Goal: Transaction & Acquisition: Purchase product/service

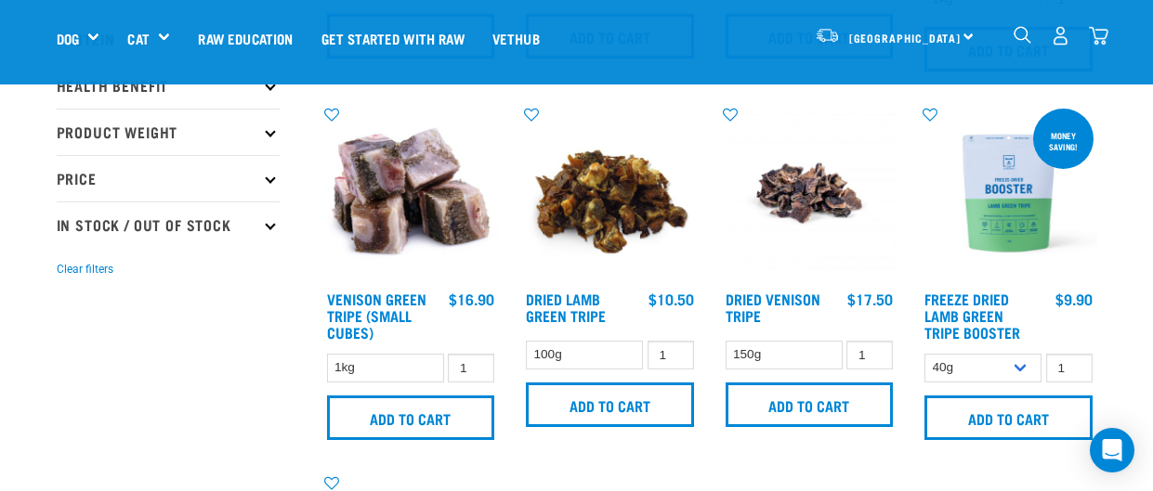
scroll to position [399, 0]
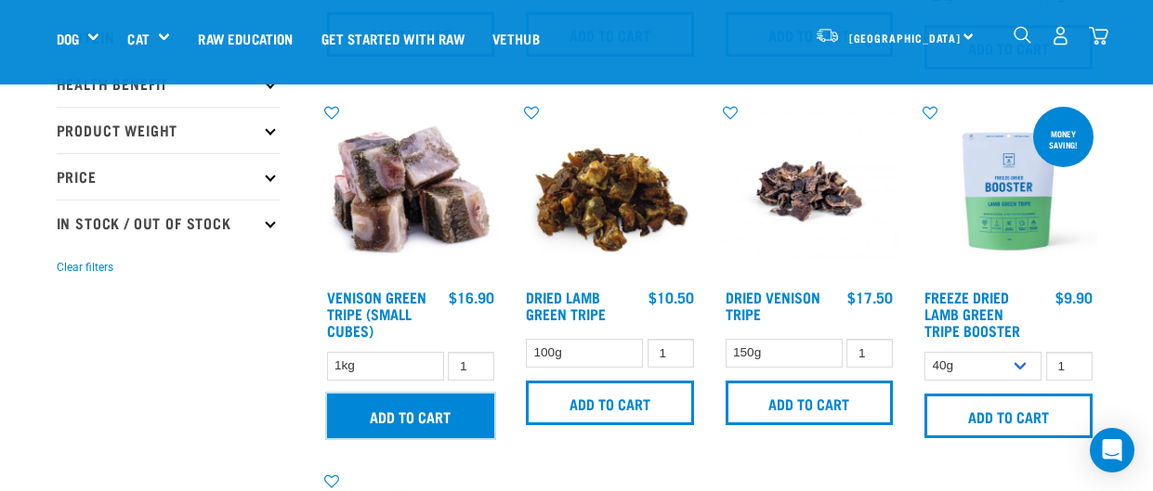
click at [419, 414] on input "Add to cart" at bounding box center [411, 416] width 168 height 45
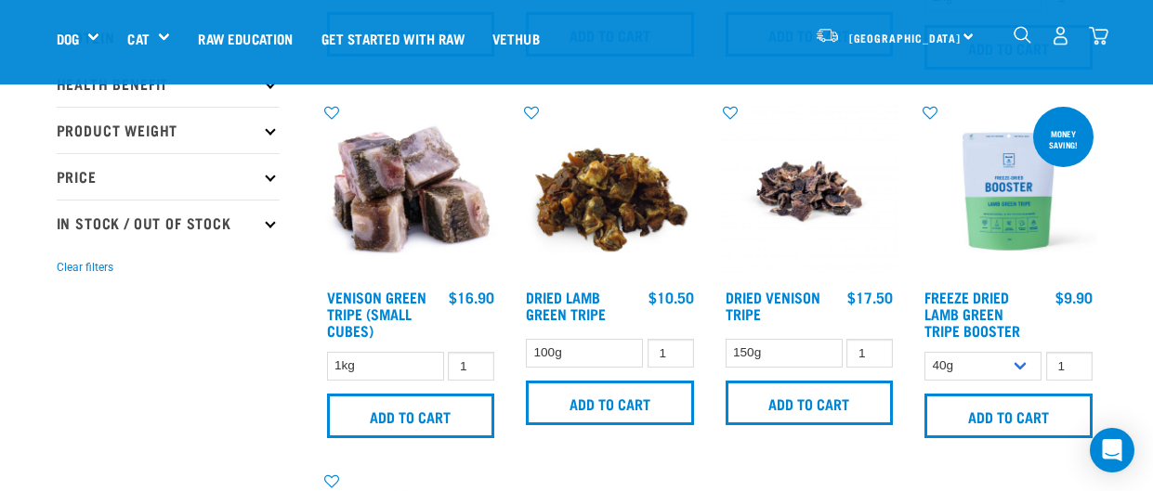
click at [72, 245] on button "delete" at bounding box center [62, 246] width 19 height 19
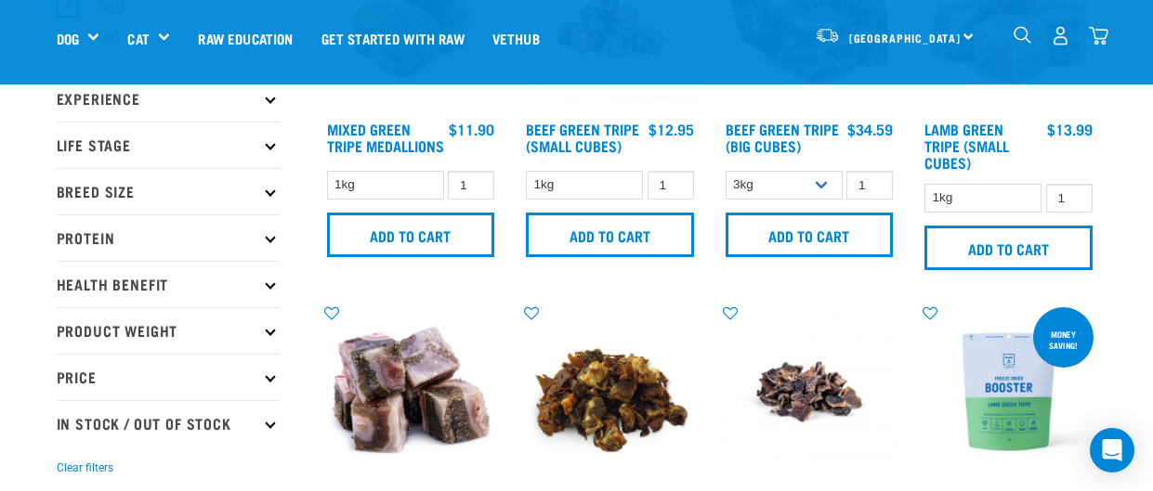
scroll to position [202, 0]
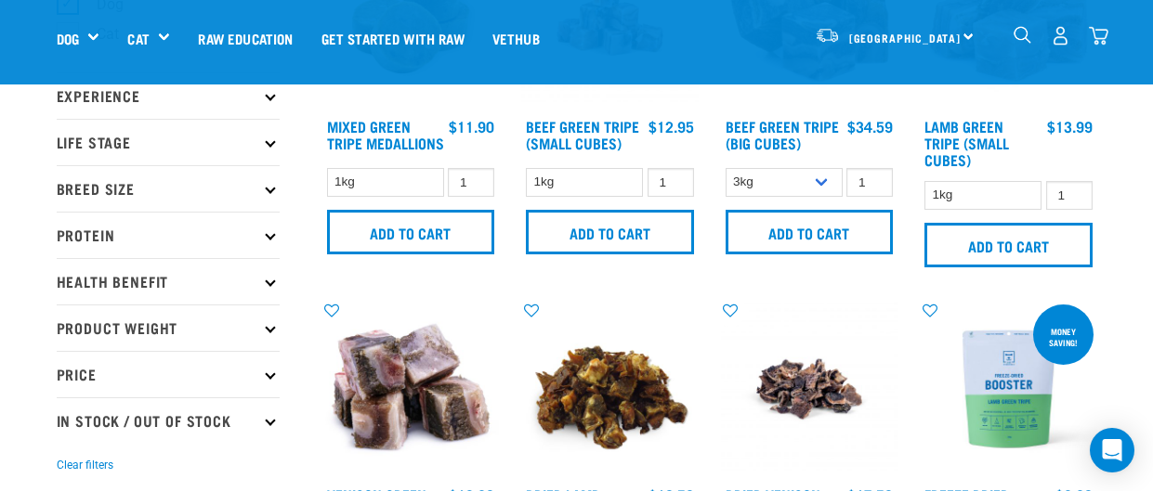
click at [1096, 36] on img "dropdown navigation" at bounding box center [1099, 36] width 20 height 20
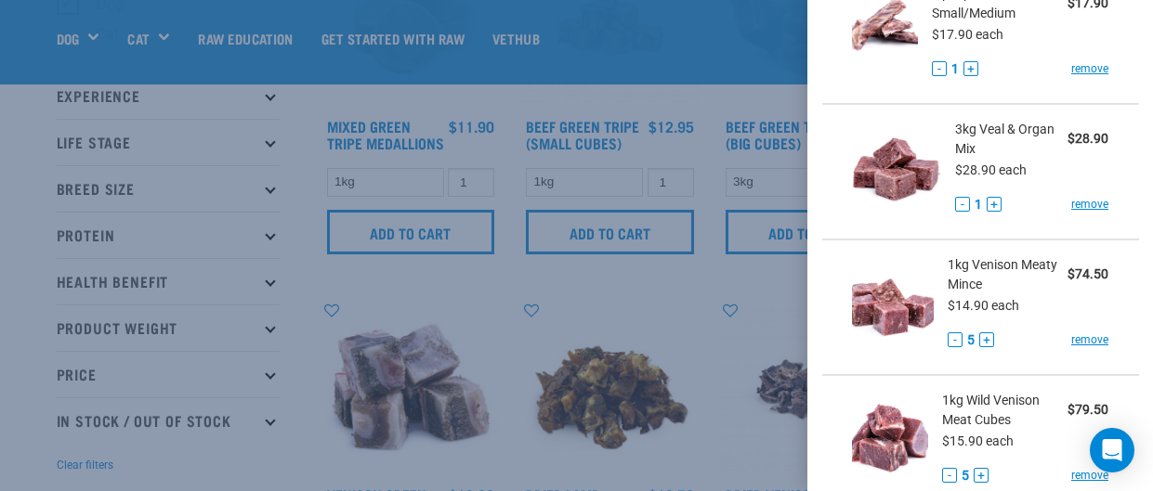
scroll to position [289, 0]
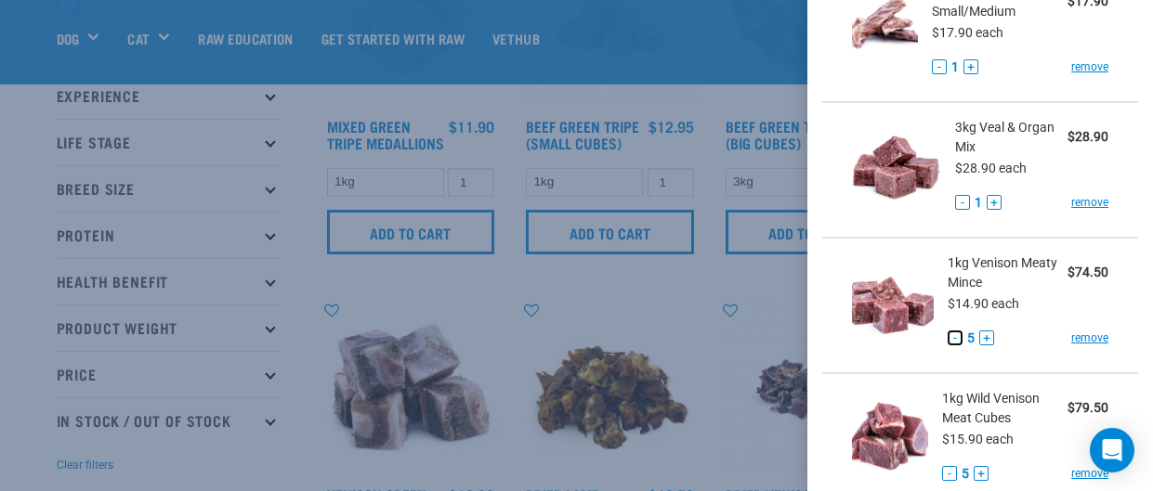
click at [952, 343] on button "-" at bounding box center [955, 338] width 15 height 15
click at [954, 336] on button "-" at bounding box center [955, 338] width 15 height 15
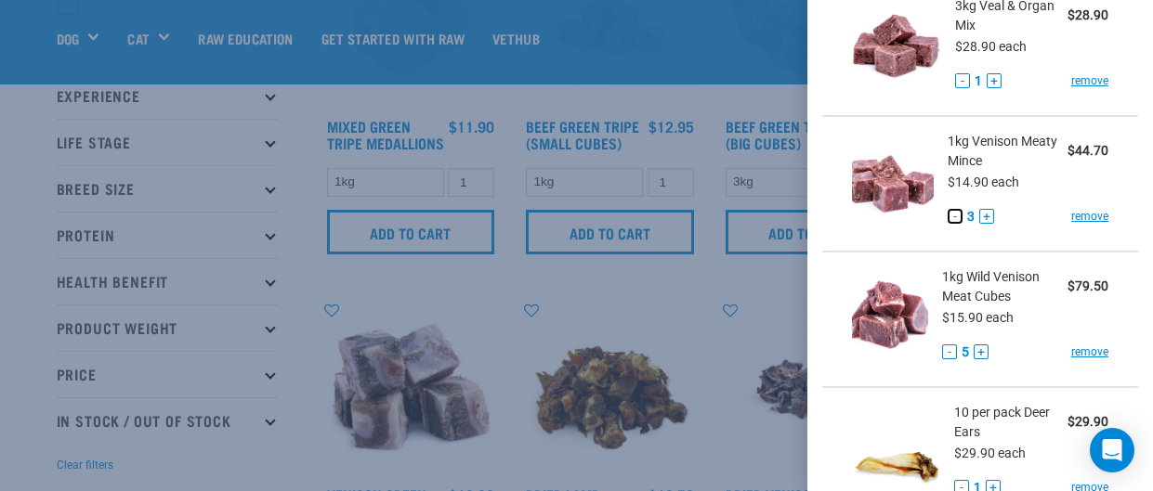
scroll to position [413, 0]
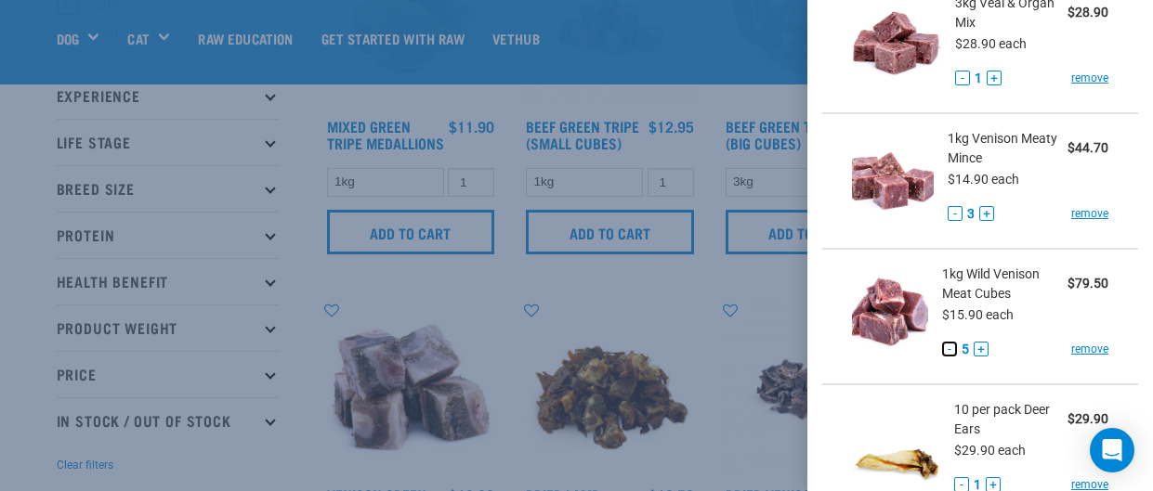
click at [954, 351] on button "-" at bounding box center [949, 349] width 15 height 15
click at [951, 353] on button "-" at bounding box center [949, 349] width 15 height 15
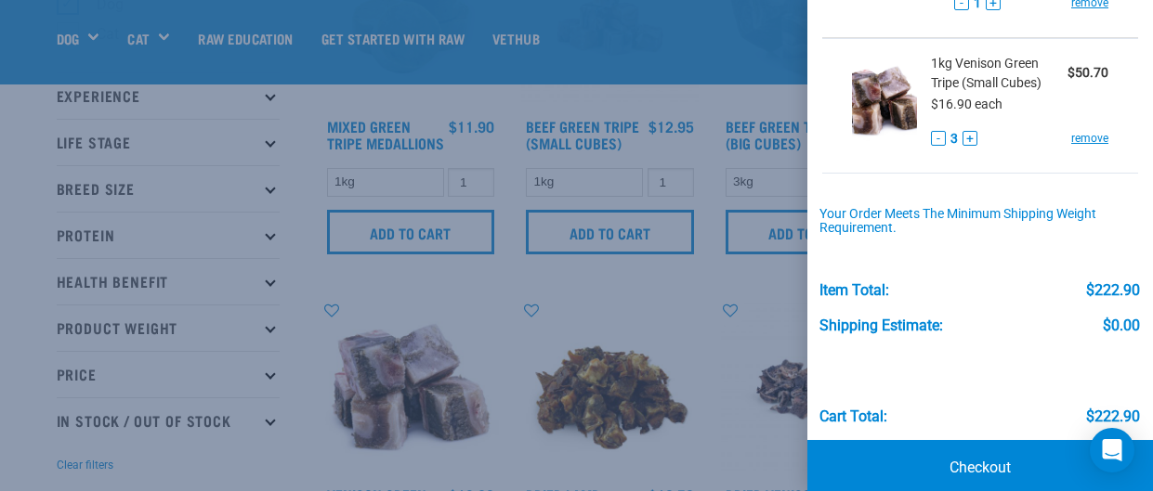
scroll to position [921, 0]
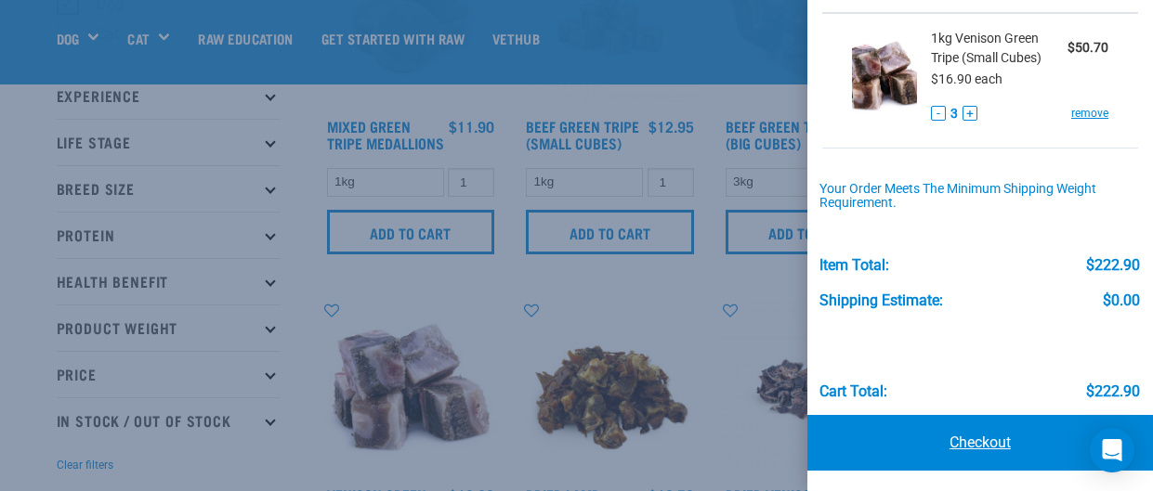
click at [994, 449] on link "Checkout" at bounding box center [980, 443] width 346 height 56
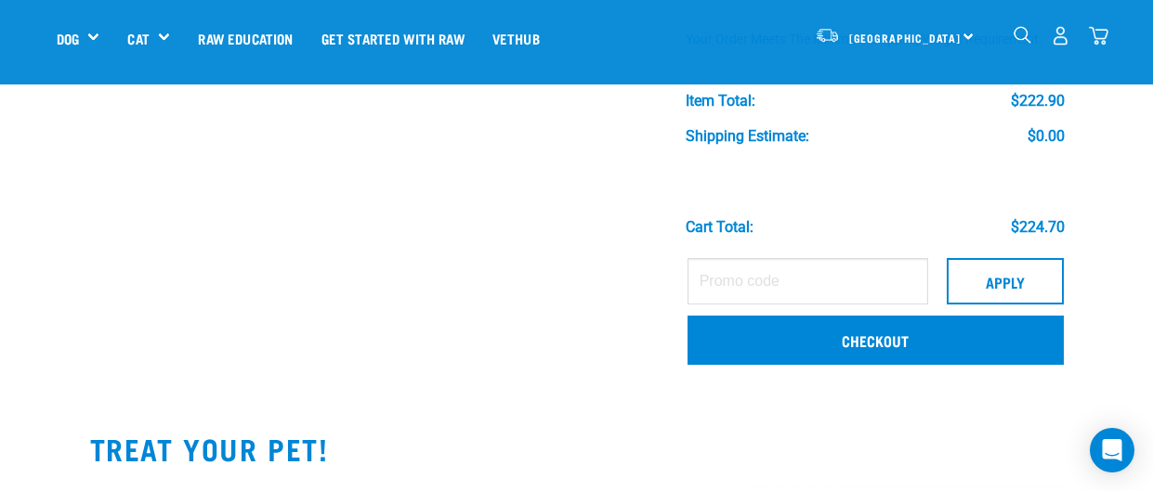
scroll to position [1045, 0]
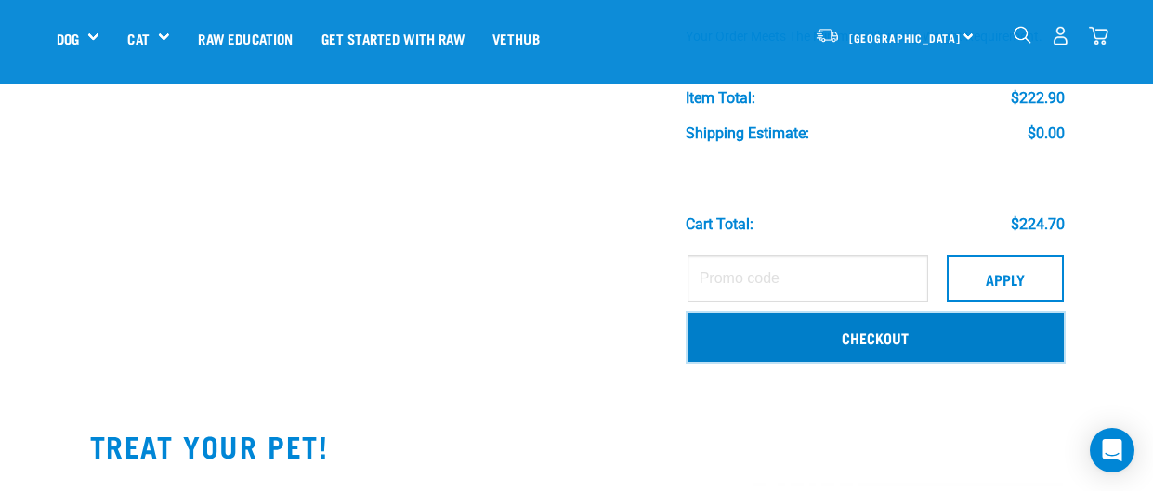
click at [1028, 338] on link "Checkout" at bounding box center [875, 337] width 376 height 48
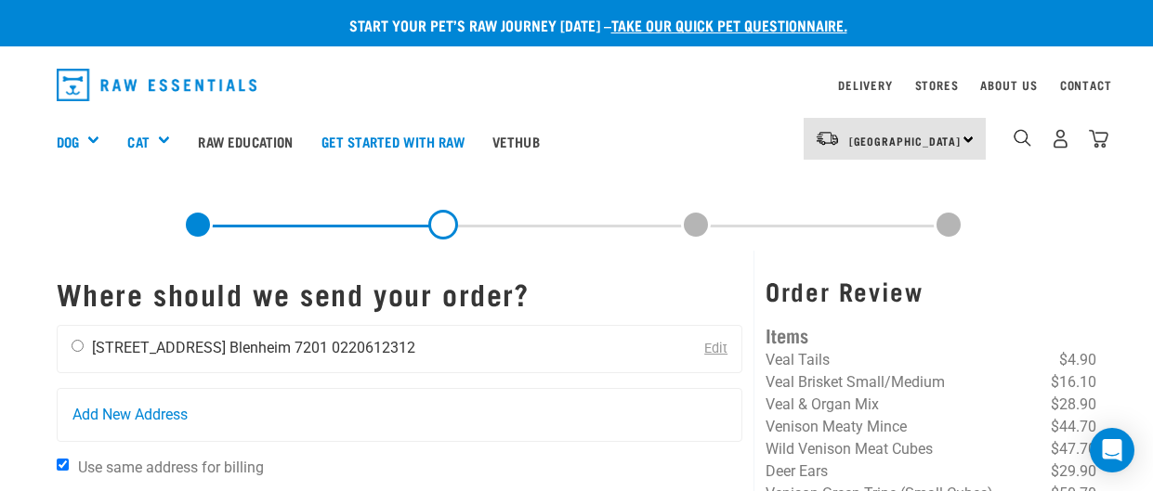
click at [80, 349] on input "radio" at bounding box center [78, 346] width 12 height 12
radio input "true"
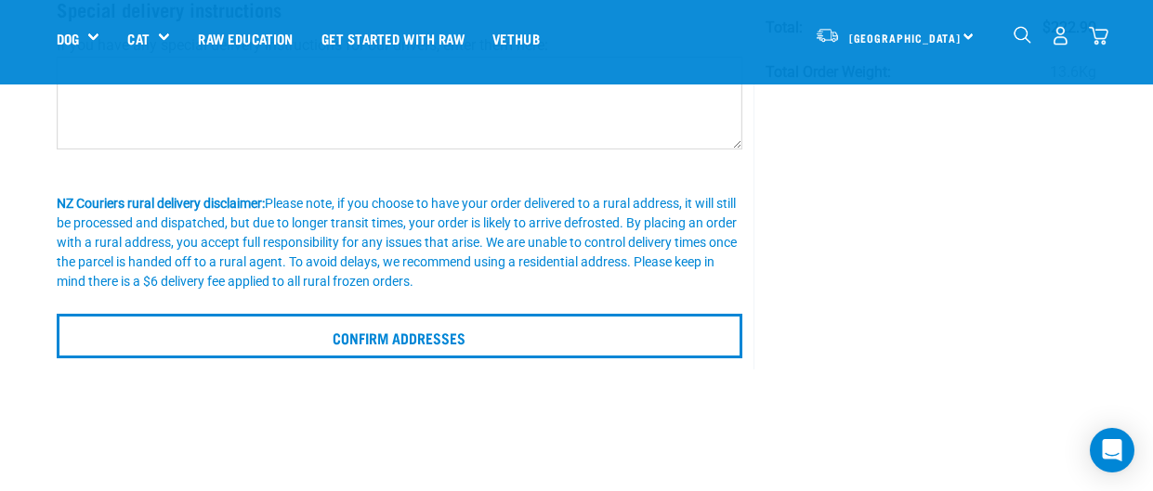
scroll to position [404, 0]
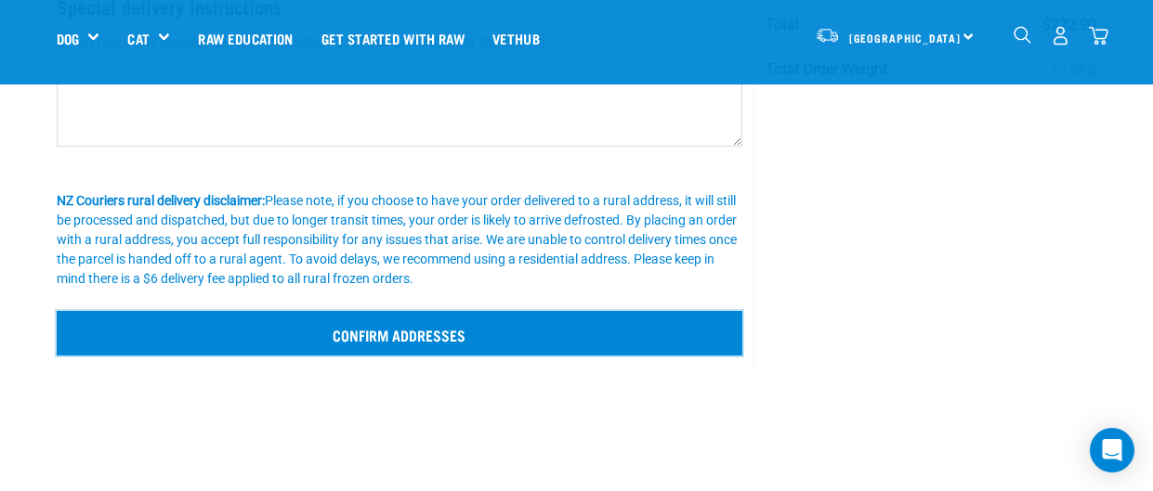
click at [580, 335] on input "Confirm addresses" at bounding box center [400, 333] width 687 height 45
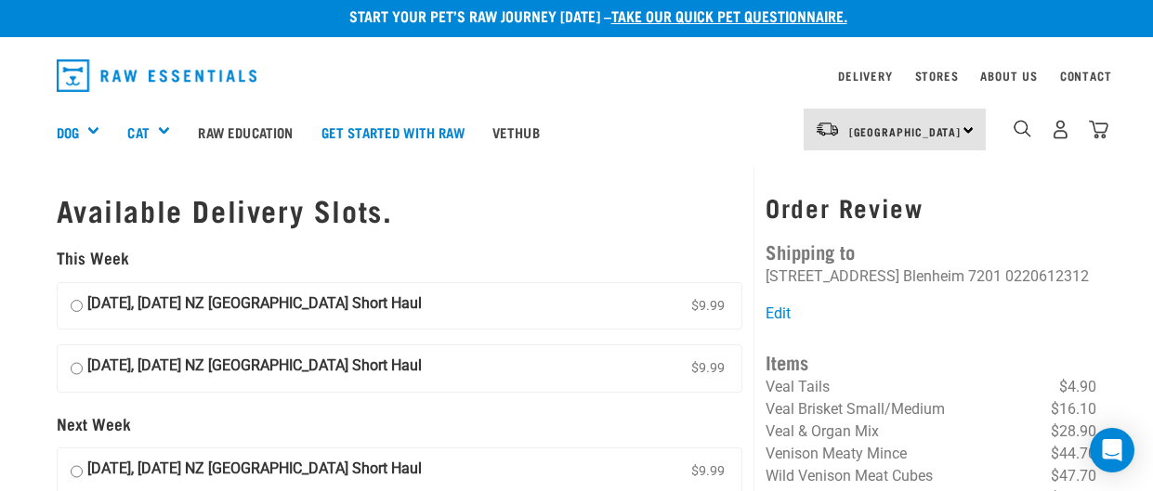
scroll to position [13, 0]
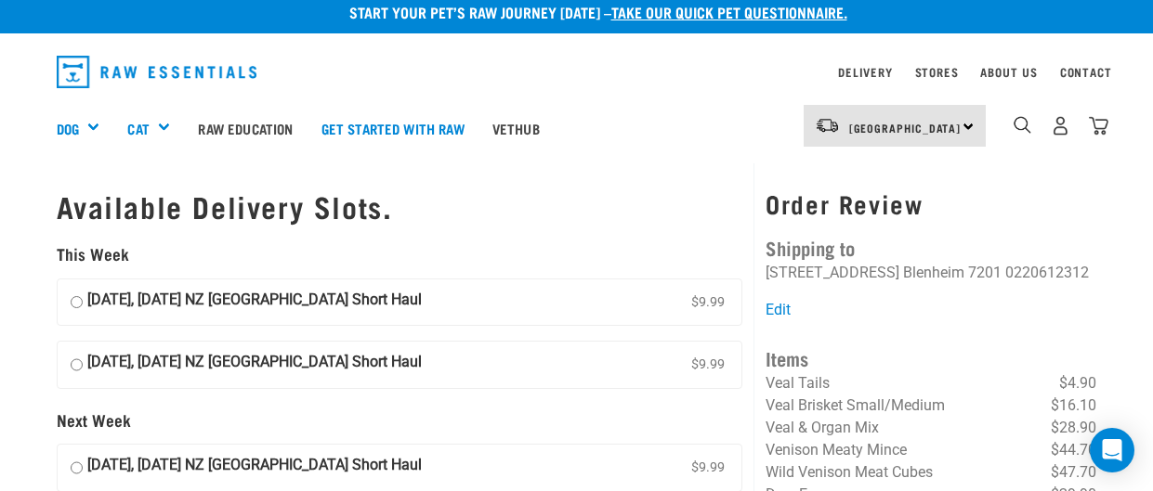
click at [77, 304] on input "18 September, Thursday NZ Couriers South Island Short Haul $9.99" at bounding box center [77, 303] width 12 height 28
radio input "true"
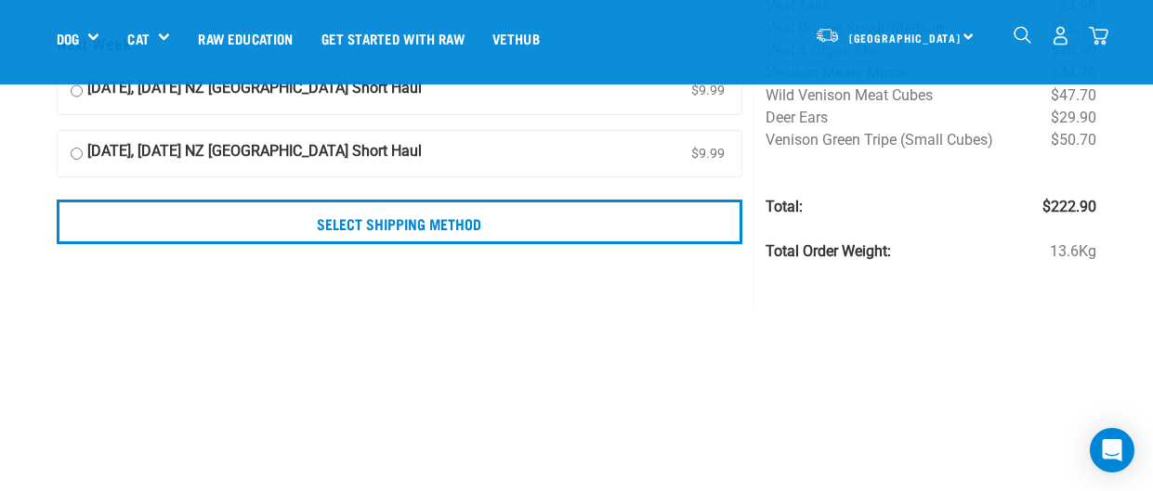
scroll to position [268, 0]
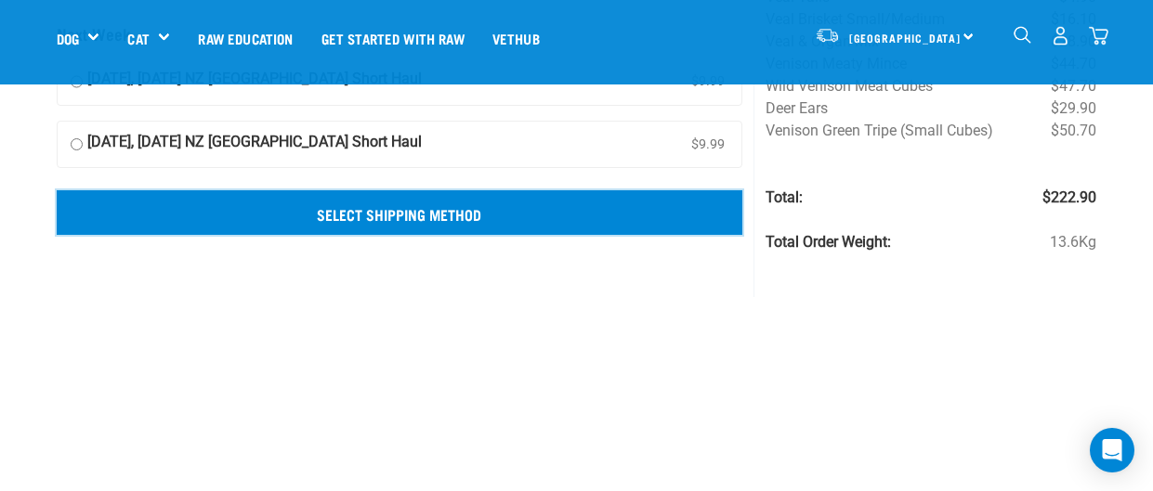
click at [590, 220] on input "Select Shipping Method" at bounding box center [400, 212] width 687 height 45
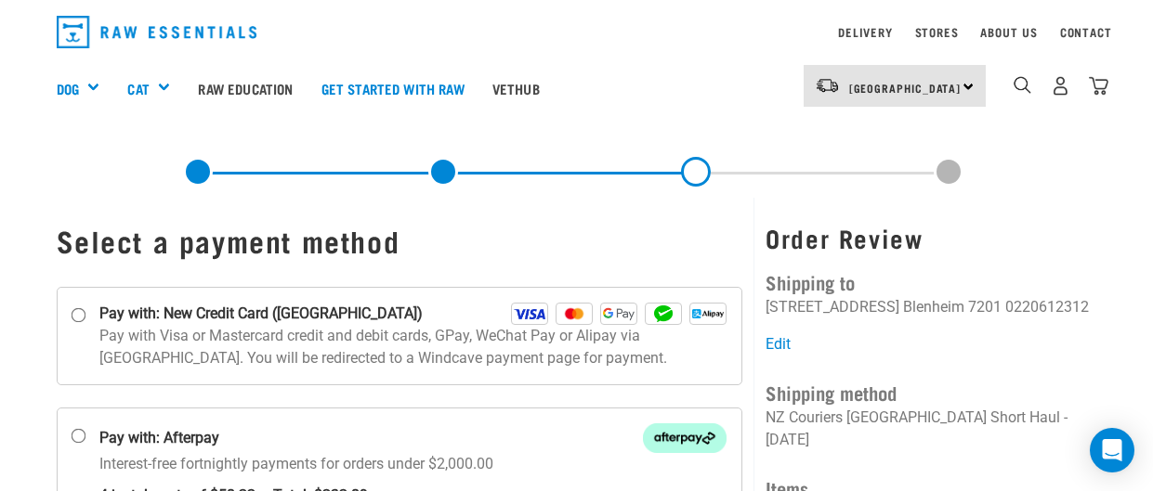
scroll to position [51, 0]
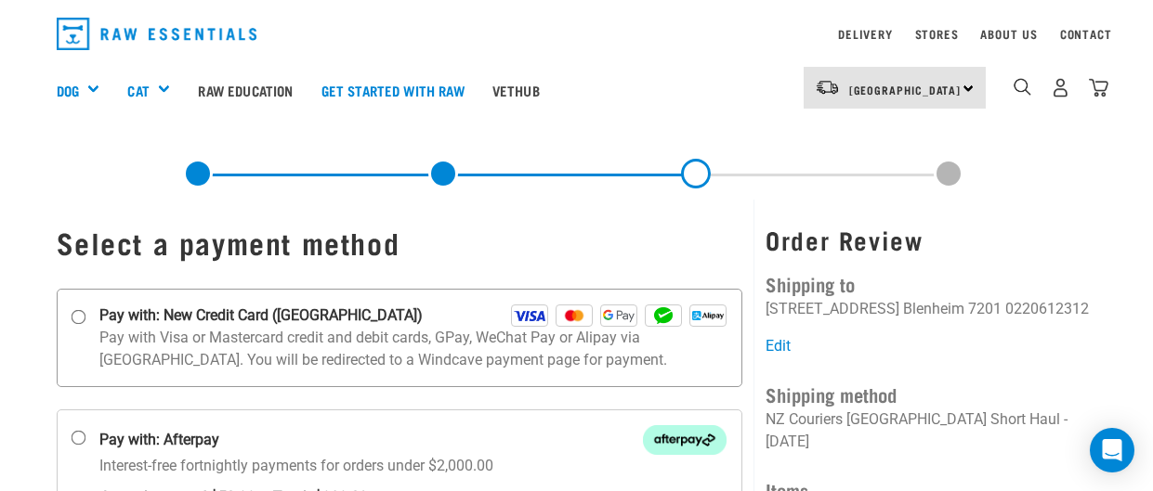
click at [80, 319] on input "Pay with: New Credit Card ([GEOGRAPHIC_DATA])" at bounding box center [78, 316] width 15 height 15
radio input "true"
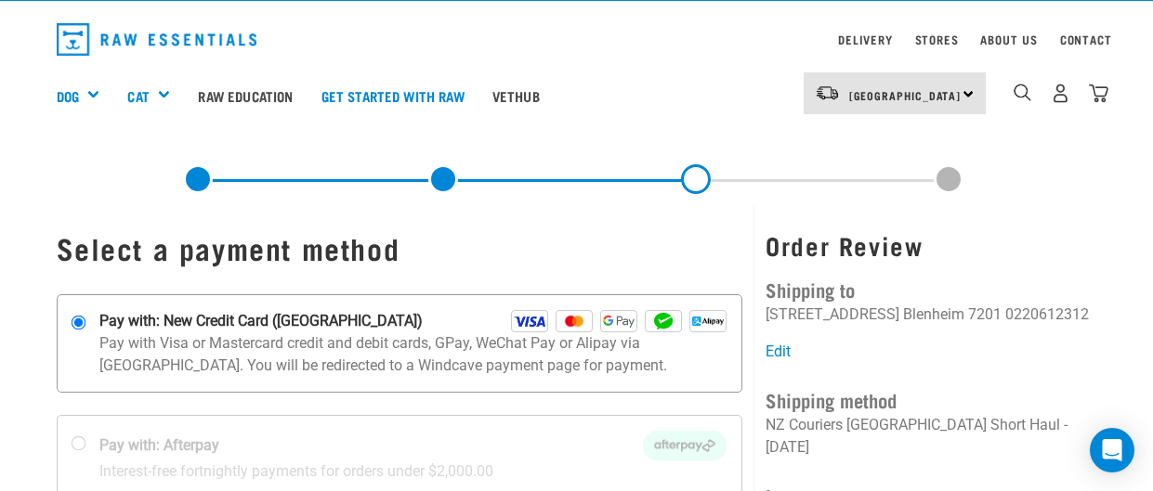
scroll to position [42, 0]
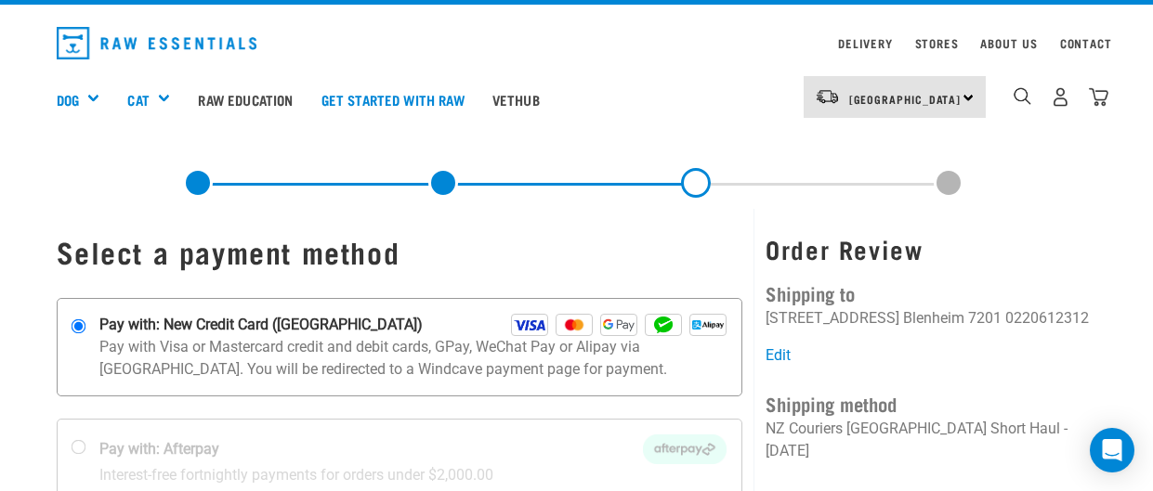
click at [561, 361] on p "Pay with Visa or Mastercard credit and debit cards, GPay, WeChat Pay or Alipay …" at bounding box center [413, 358] width 628 height 45
click at [85, 334] on input "Pay with: New Credit Card (Windcave)" at bounding box center [78, 326] width 15 height 15
click at [71, 439] on input "Pay with: Afterpay Interest-free fortnightly payments for orders under $2,000.00" at bounding box center [78, 446] width 15 height 15
radio input "true"
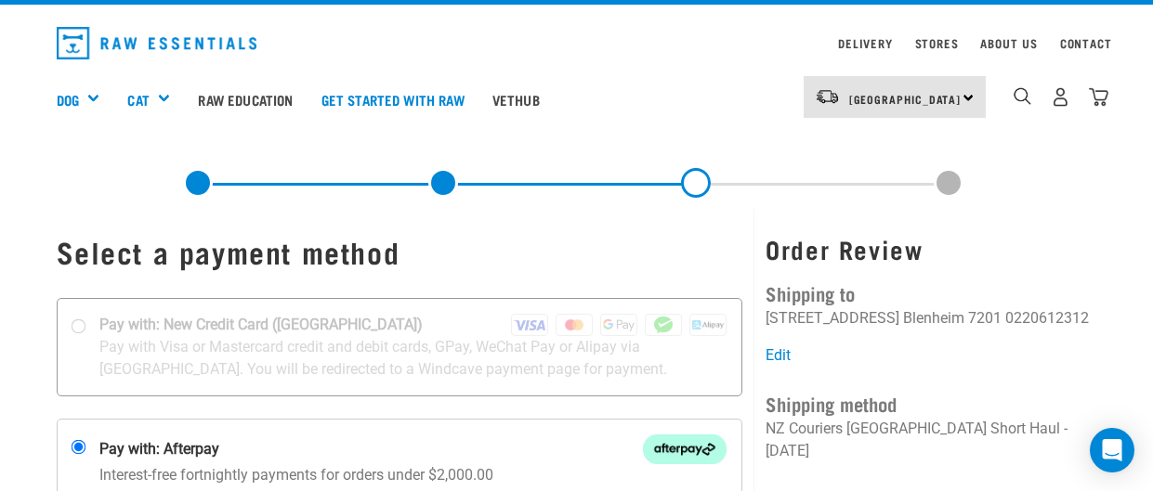
click at [71, 319] on input "Pay with: New Credit Card (Windcave)" at bounding box center [78, 326] width 15 height 15
radio input "true"
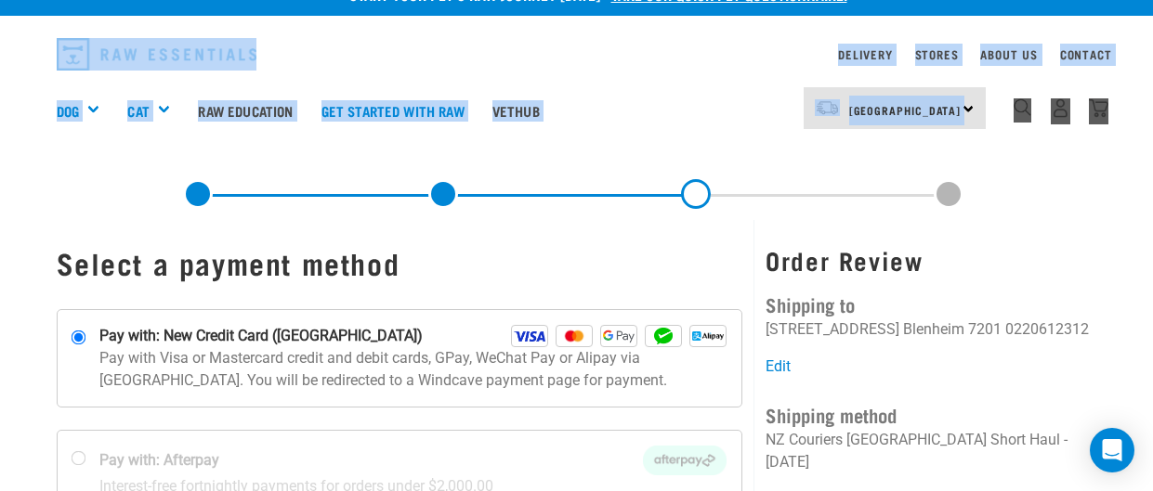
drag, startPoint x: 503, startPoint y: 201, endPoint x: 476, endPoint y: 15, distance: 187.8
click at [476, 15] on div "Start your pet’s raw journey today – take our quick pet questionnaire. Delivery…" at bounding box center [576, 408] width 1153 height 878
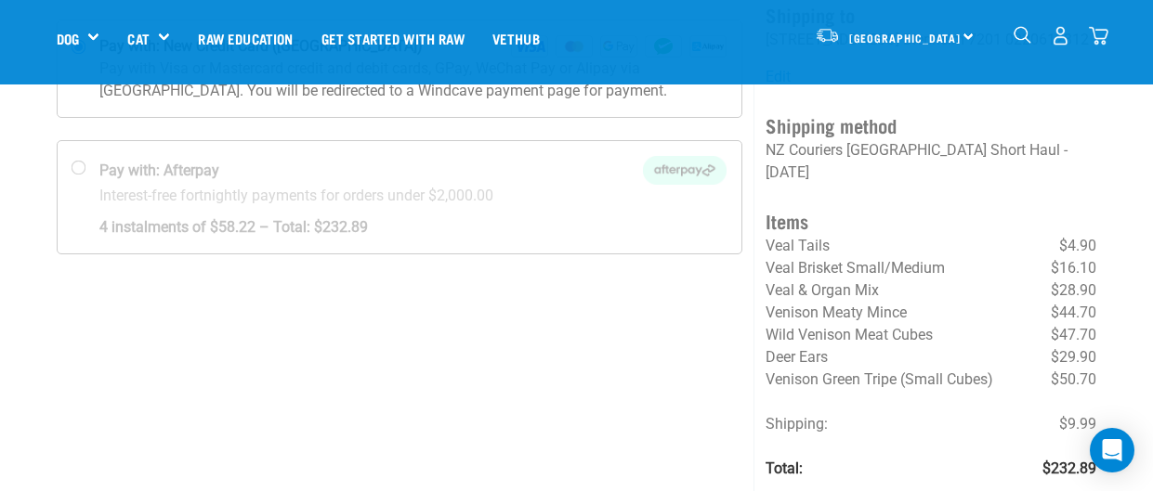
scroll to position [0, 0]
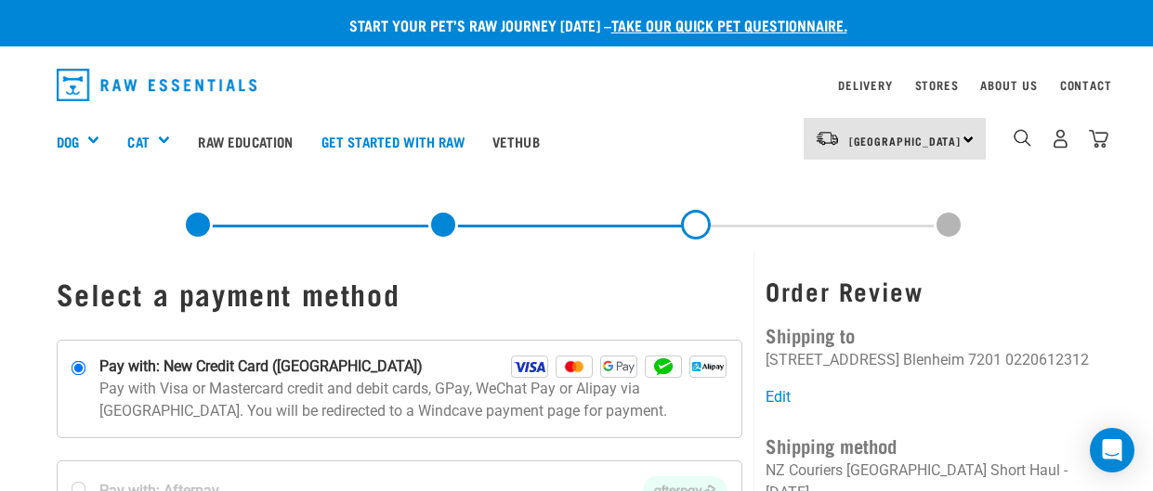
drag, startPoint x: 614, startPoint y: 159, endPoint x: 596, endPoint y: 41, distance: 119.4
click at [596, 41] on div "Start your pet’s raw journey today – take our quick pet questionnaire. Delivery…" at bounding box center [576, 439] width 1153 height 878
click at [700, 148] on div "Dog Shop All Dog Get Started Packs Wildly Good Meal Packs Shop By Category" at bounding box center [583, 141] width 1052 height 74
click at [644, 424] on label "Pay with: New Credit Card (Windcave)" at bounding box center [400, 389] width 687 height 98
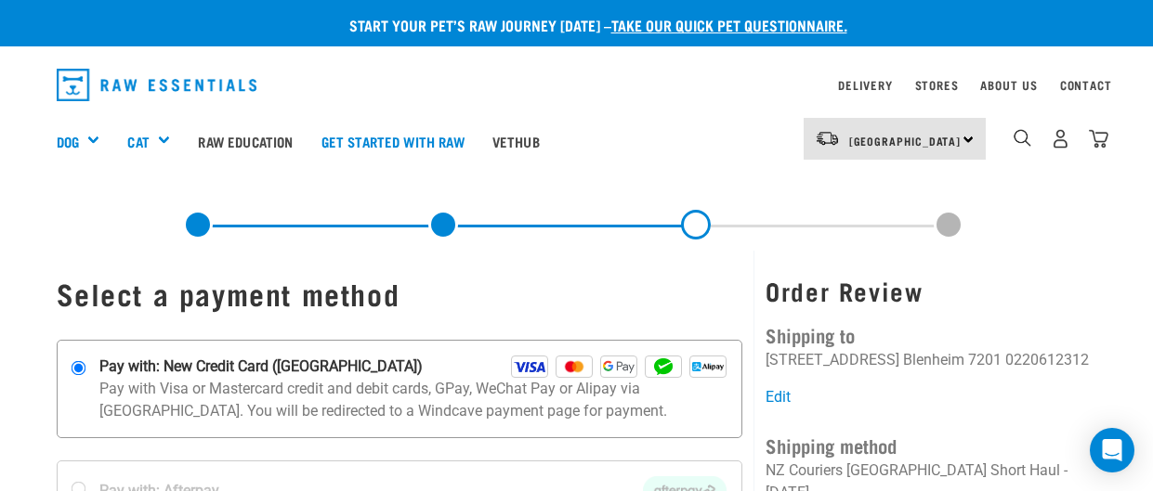
click at [85, 375] on input "Pay with: New Credit Card (Windcave)" at bounding box center [78, 367] width 15 height 15
click at [644, 118] on div "Dog Shop All Dog Get Started Packs Wildly Good Meal Packs Shop By Category" at bounding box center [583, 141] width 1052 height 74
click at [123, 89] on img "dropdown navigation" at bounding box center [157, 85] width 201 height 33
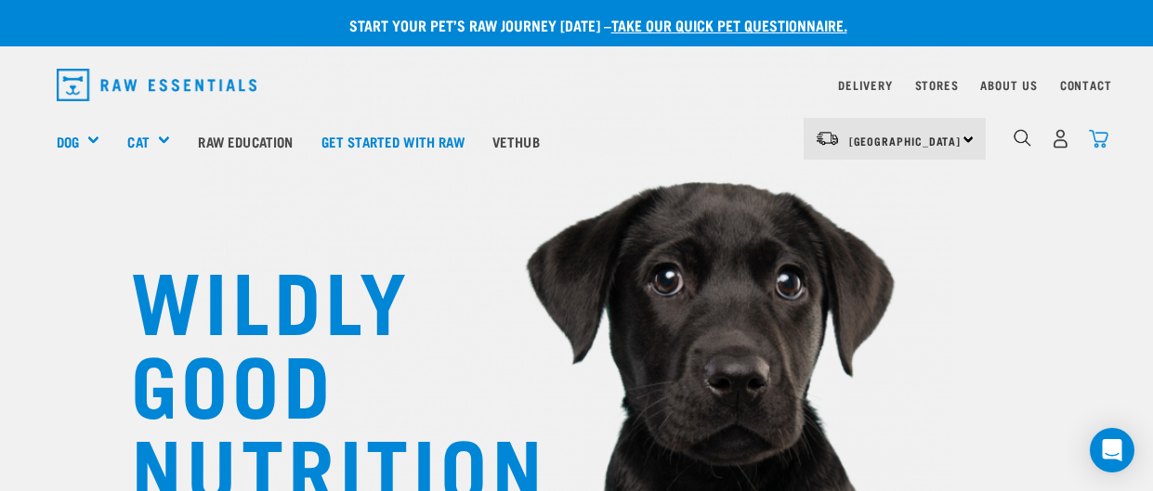
click at [1101, 137] on img "dropdown navigation" at bounding box center [1099, 139] width 20 height 20
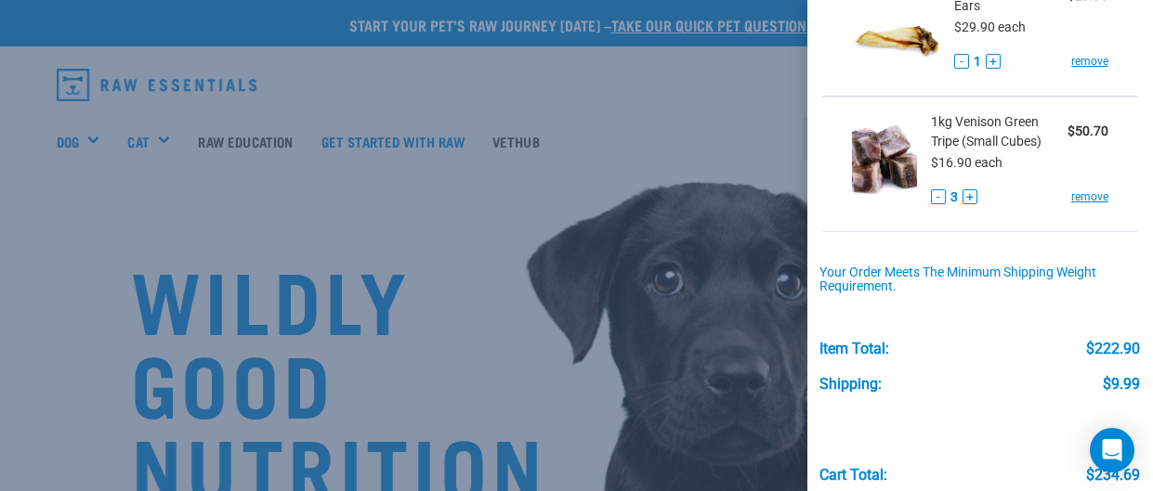
scroll to position [921, 0]
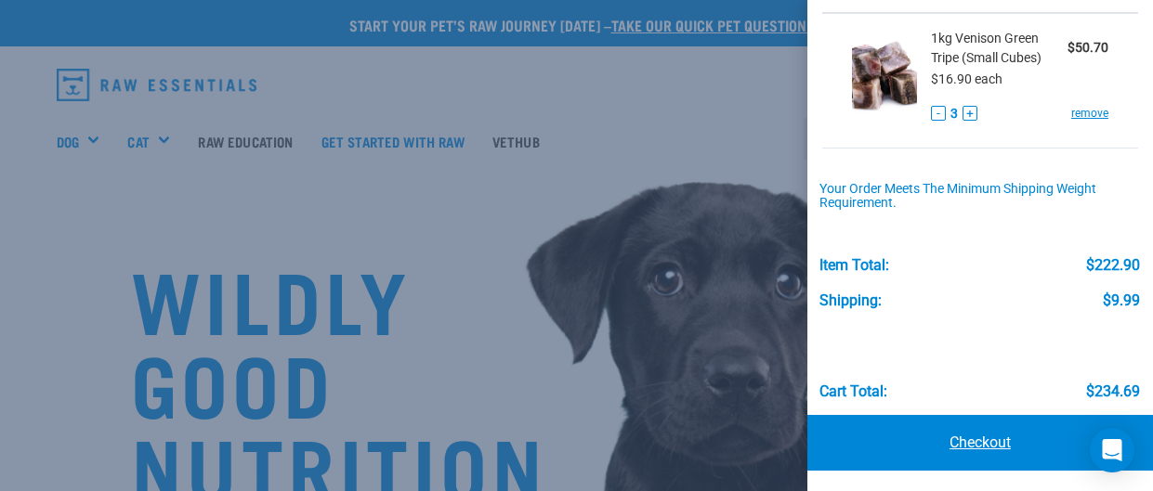
click at [1025, 443] on link "Checkout" at bounding box center [980, 443] width 346 height 56
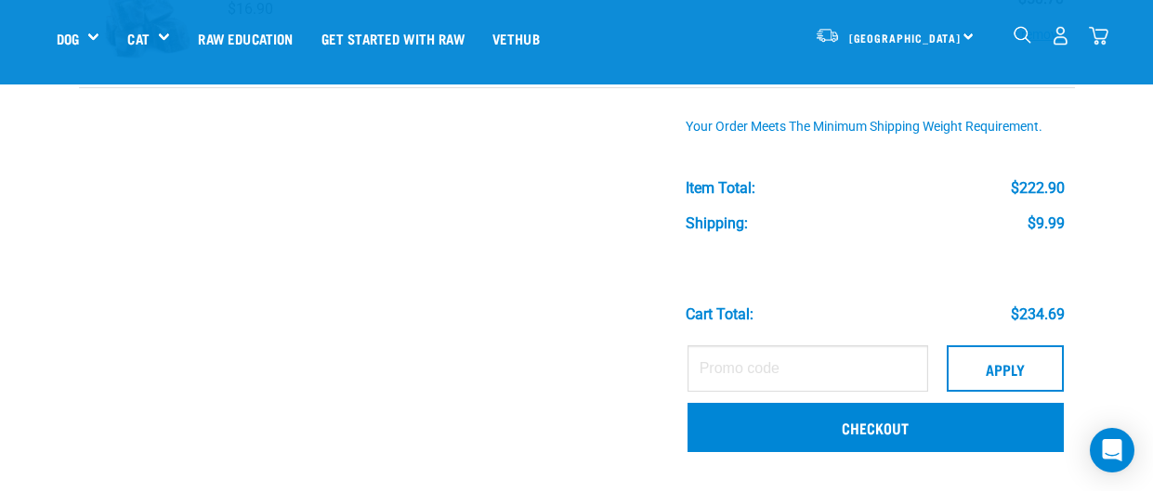
scroll to position [958, 0]
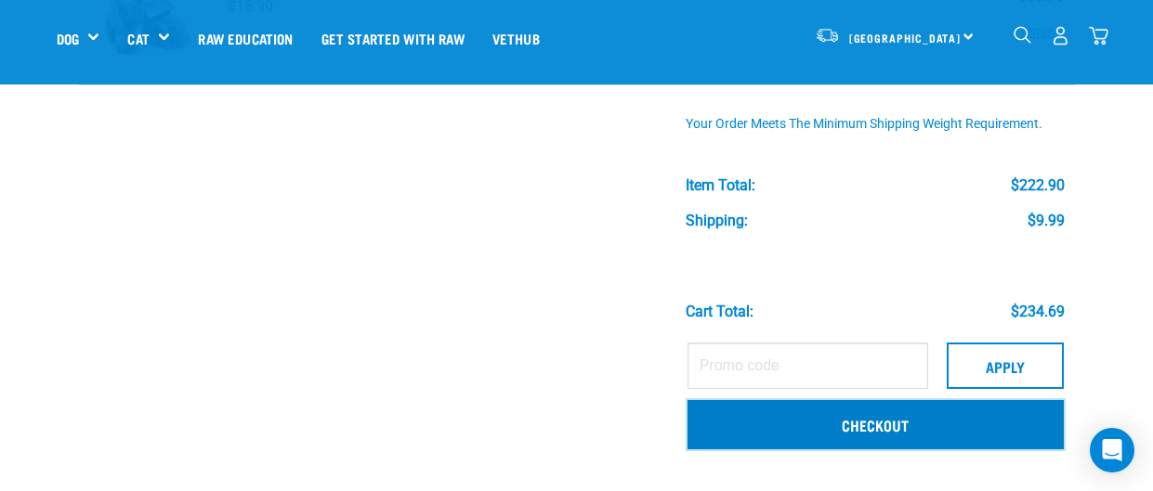
click at [909, 425] on link "Checkout" at bounding box center [875, 424] width 376 height 48
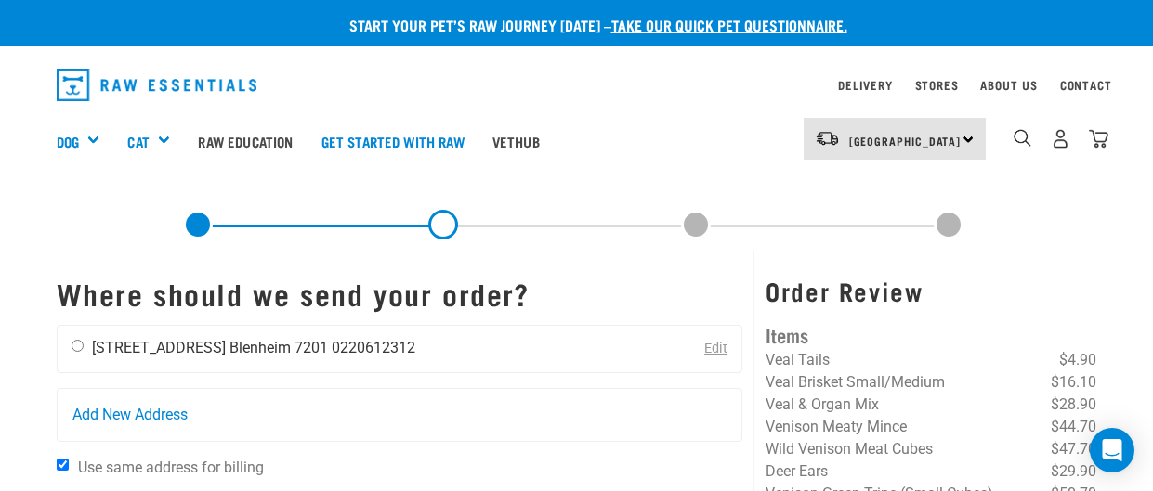
click at [72, 348] on input "radio" at bounding box center [78, 346] width 12 height 12
radio input "true"
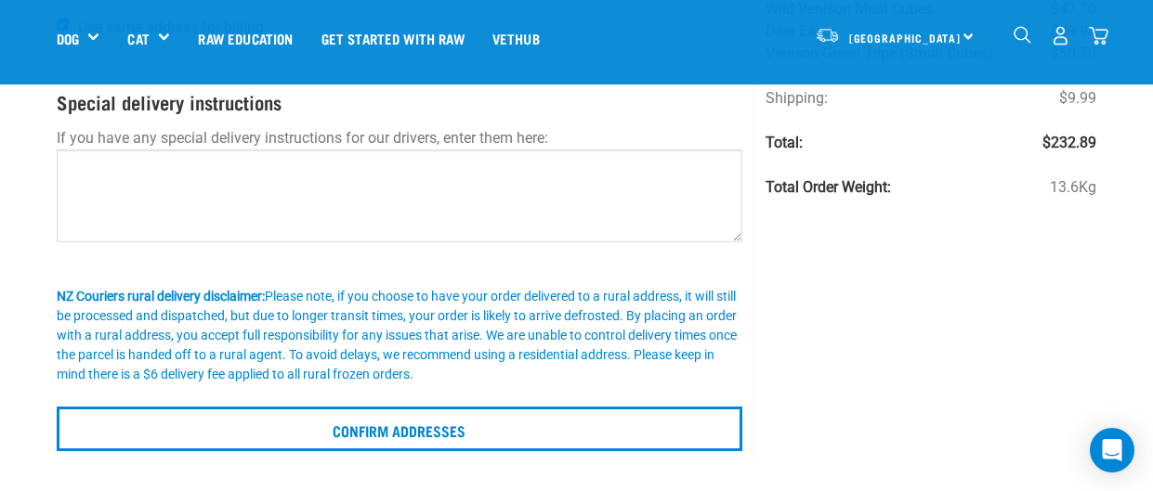
scroll to position [365, 0]
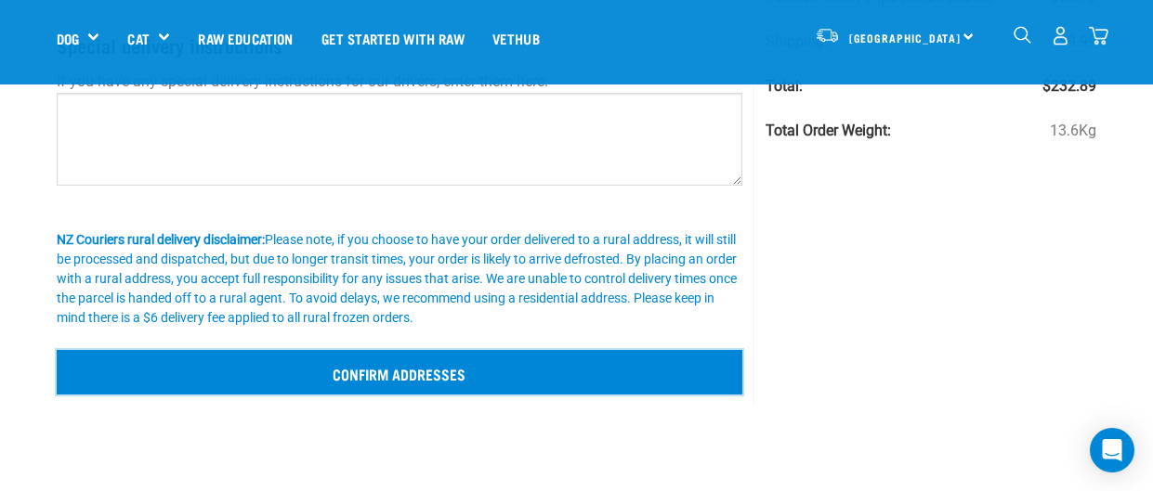
click at [79, 378] on input "Confirm addresses" at bounding box center [400, 372] width 687 height 45
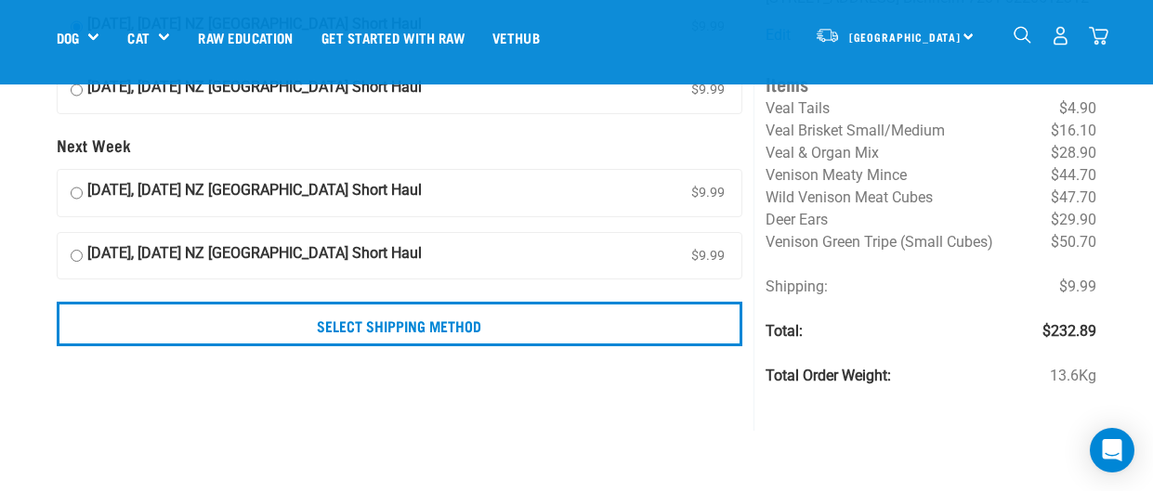
scroll to position [161, 0]
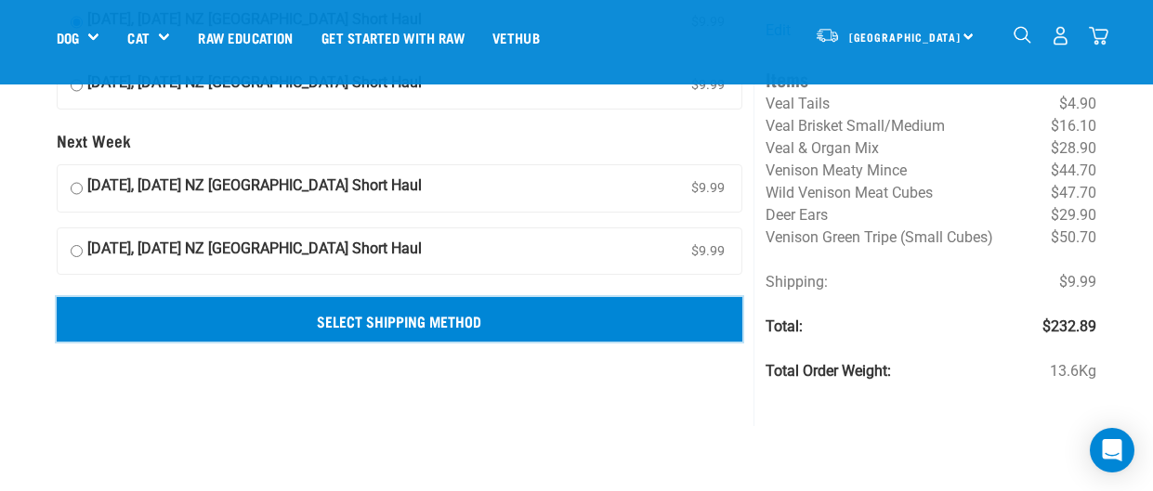
click at [104, 321] on input "Select Shipping Method" at bounding box center [400, 319] width 687 height 45
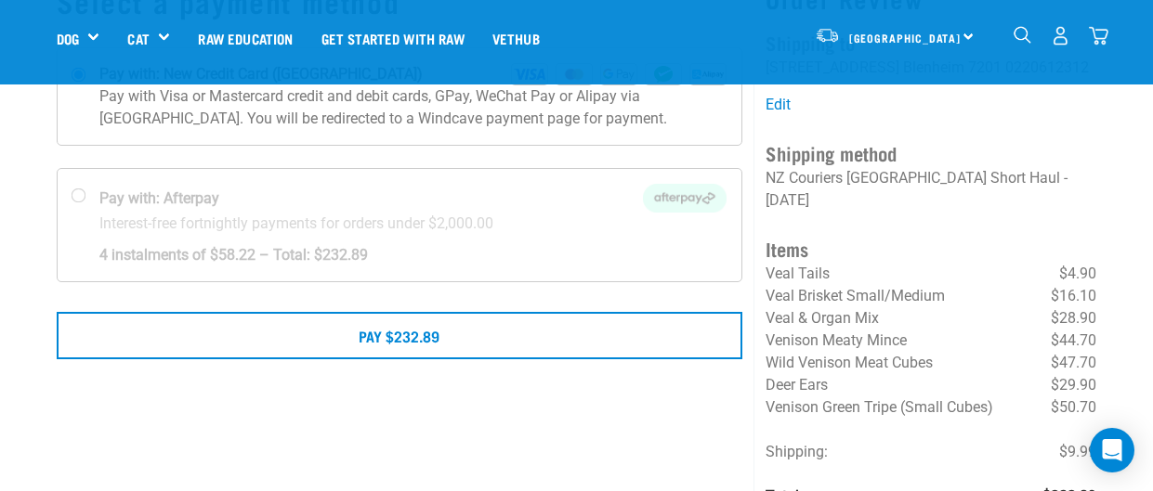
scroll to position [167, 0]
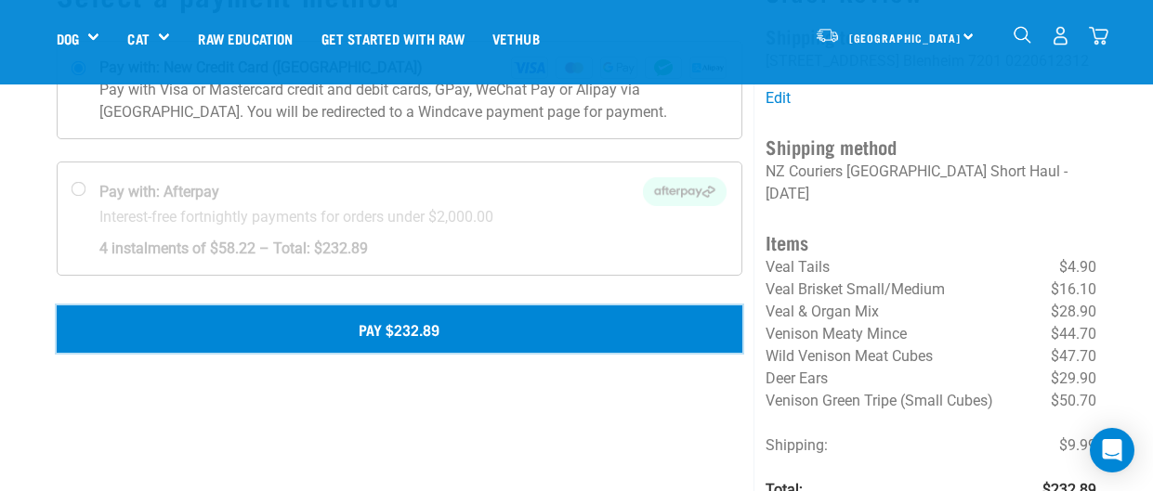
click at [95, 327] on button "Pay $232.89" at bounding box center [400, 329] width 687 height 46
